Goal: Task Accomplishment & Management: Manage account settings

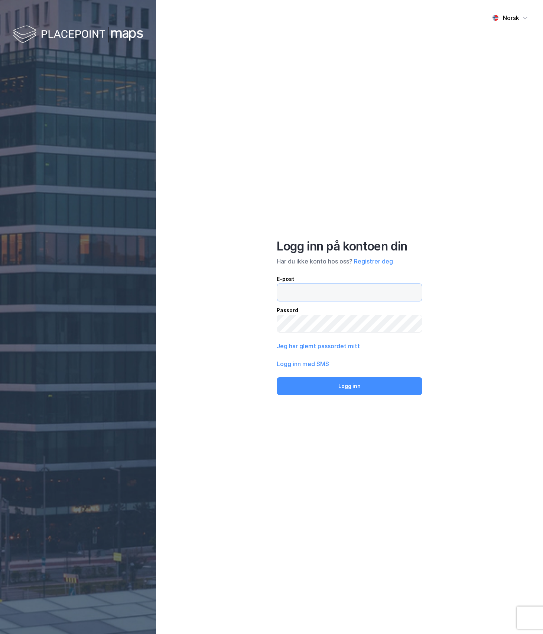
click at [296, 293] on input "email" at bounding box center [349, 292] width 145 height 17
type input "[PERSON_NAME][EMAIL_ADDRESS][DOMAIN_NAME]"
click at [277, 377] on button "Logg inn" at bounding box center [350, 386] width 146 height 18
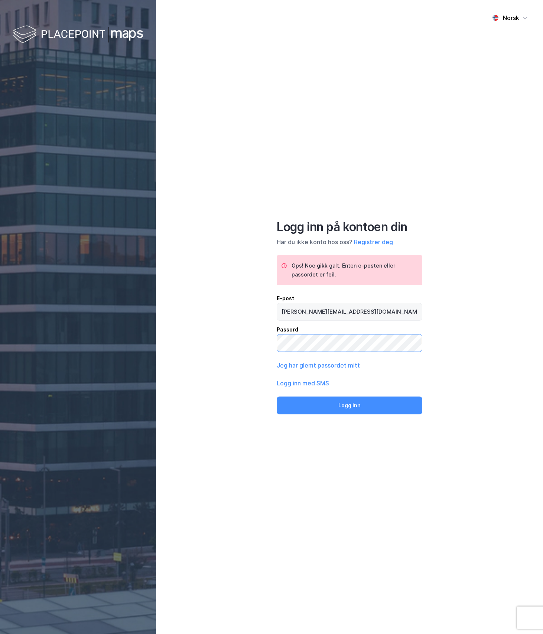
click at [277, 396] on button "Logg inn" at bounding box center [350, 405] width 146 height 18
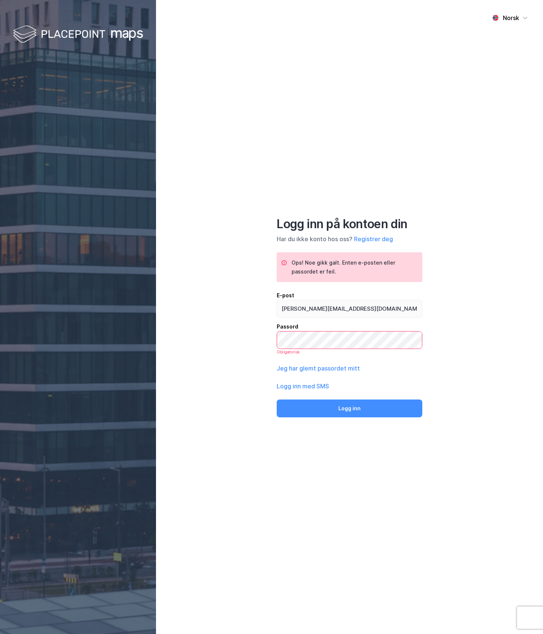
click at [218, 331] on div "Norsk Logg inn på kontoen din Har du ikke konto hos oss? Registrer deg Ops! Noe…" at bounding box center [349, 317] width 387 height 634
